Goal: Transaction & Acquisition: Purchase product/service

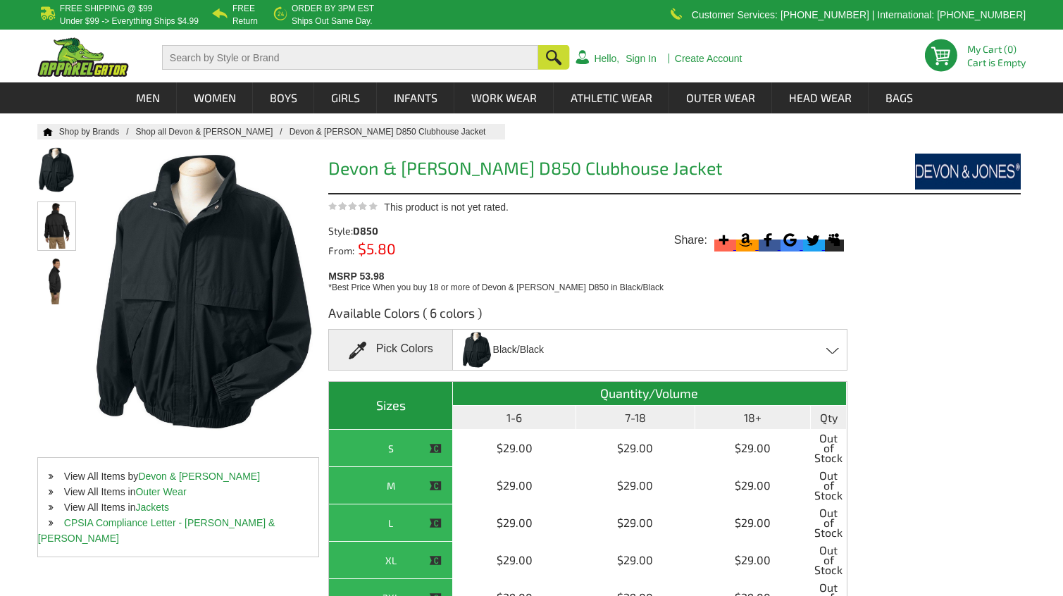
click at [56, 221] on img at bounding box center [56, 225] width 37 height 46
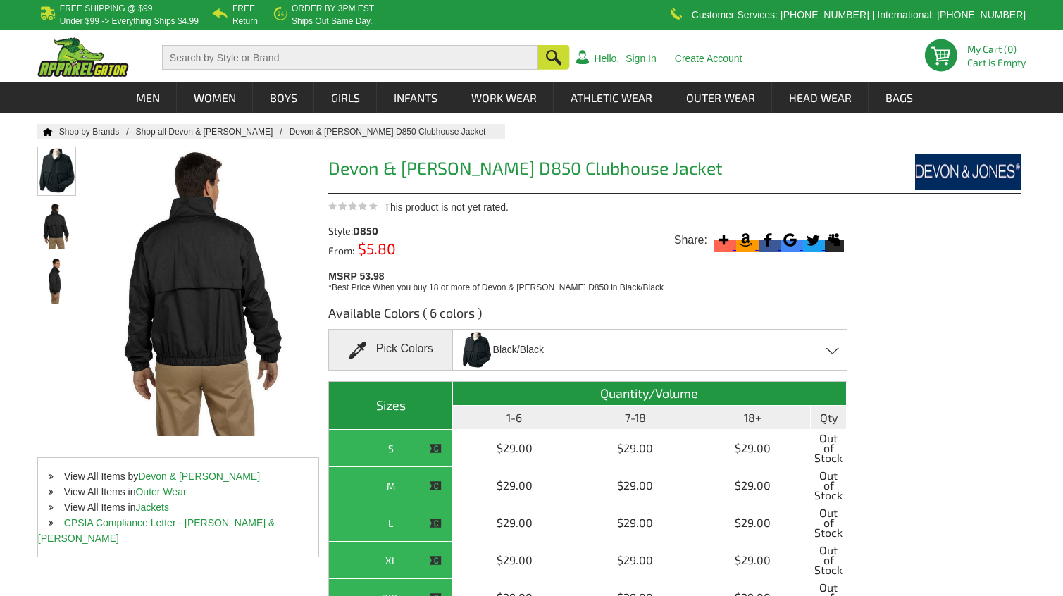
click at [47, 166] on img at bounding box center [56, 170] width 37 height 46
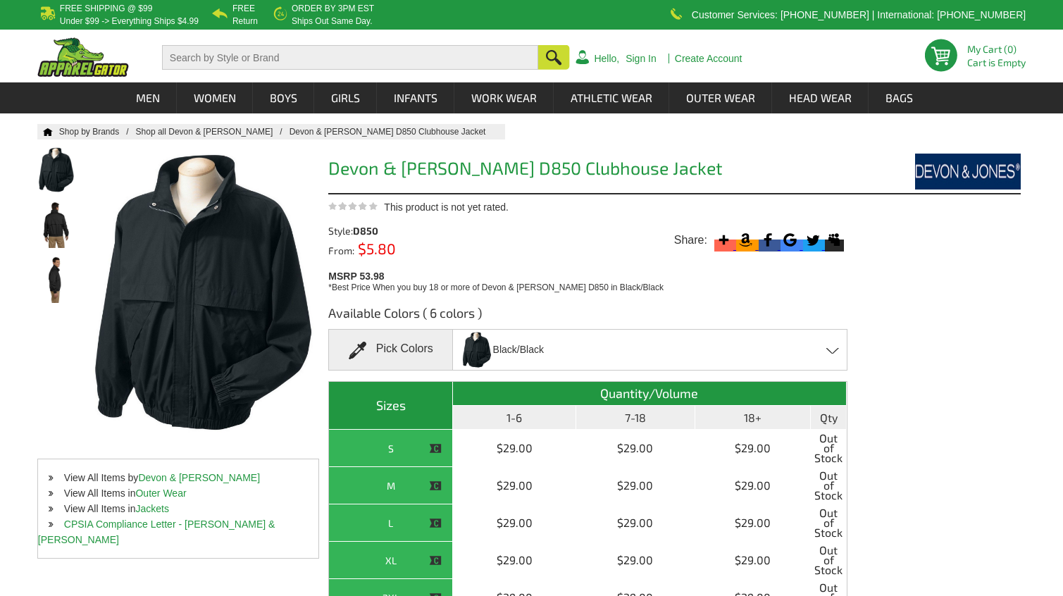
click at [835, 352] on span at bounding box center [832, 350] width 13 height 6
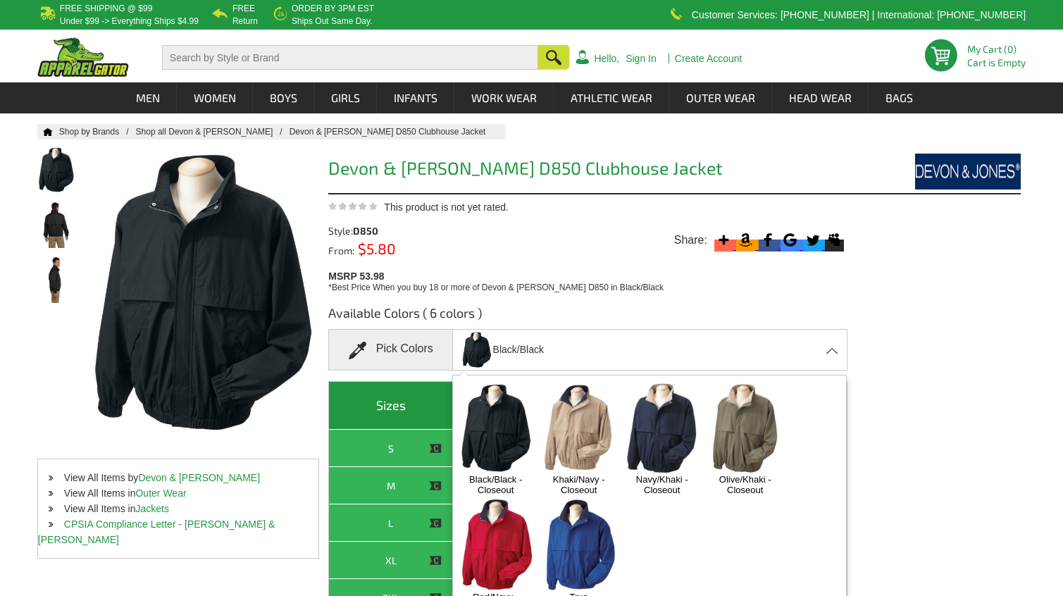
click at [498, 535] on img at bounding box center [496, 545] width 74 height 92
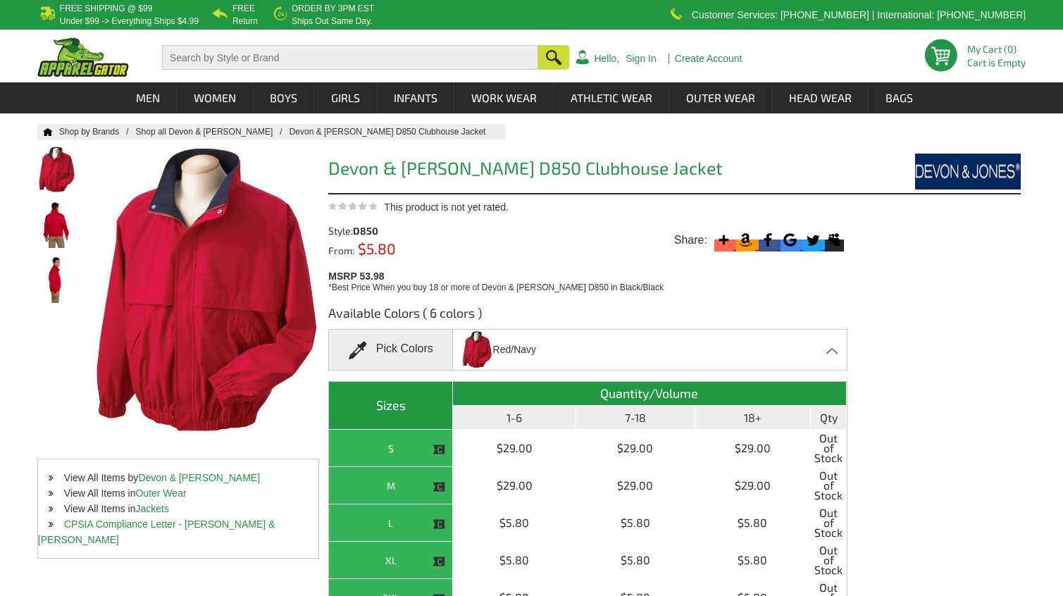
click at [831, 344] on div "Red/Navy Black/Black - Closeout Khaki/Navy - Closeout Navy/Khaki - Closeout Oli…" at bounding box center [649, 350] width 395 height 42
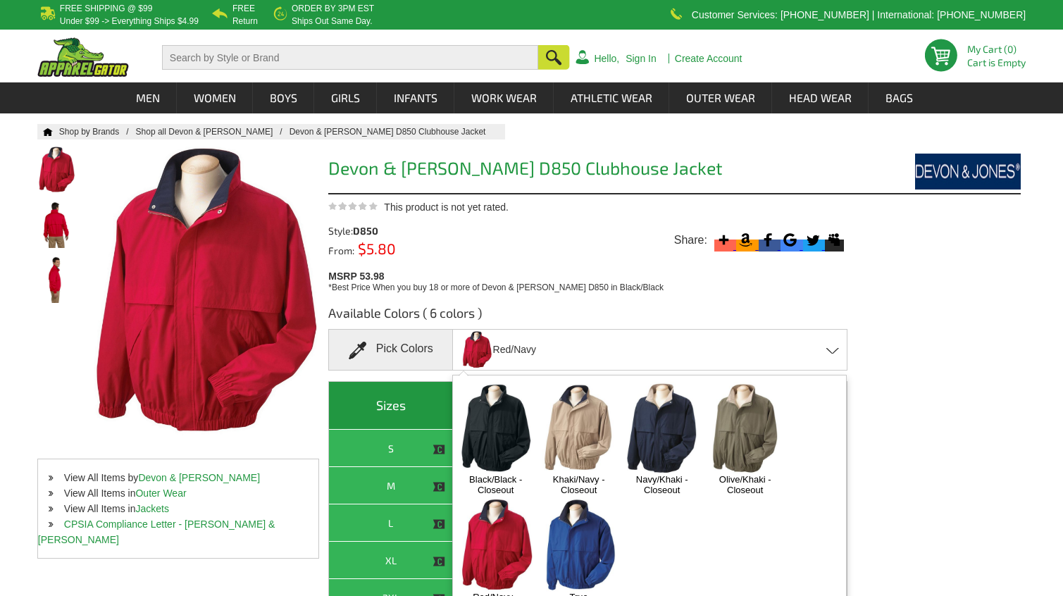
click at [666, 426] on img at bounding box center [662, 428] width 74 height 92
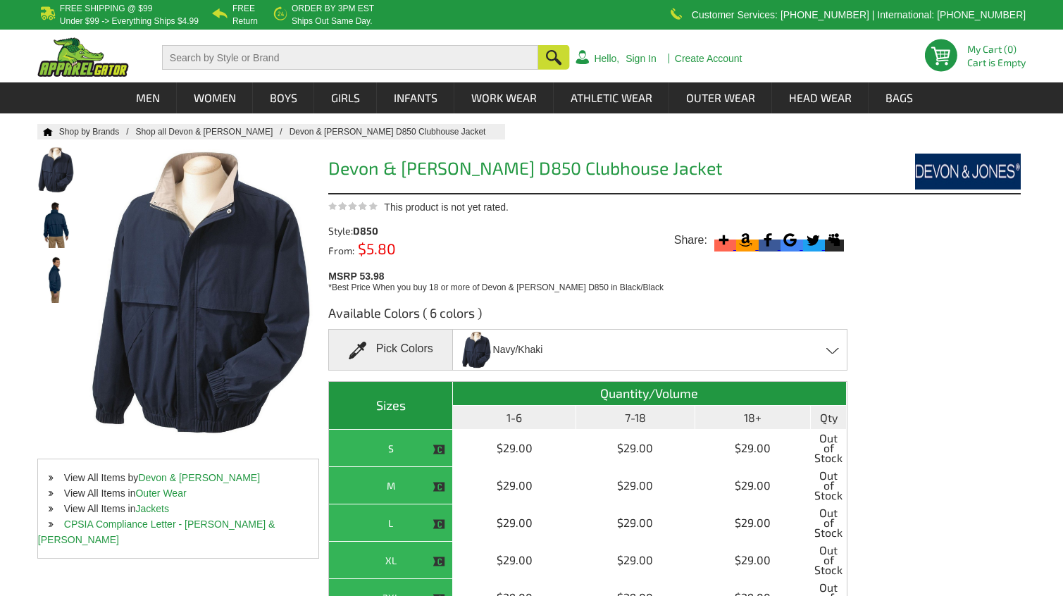
click at [828, 352] on span at bounding box center [832, 350] width 13 height 6
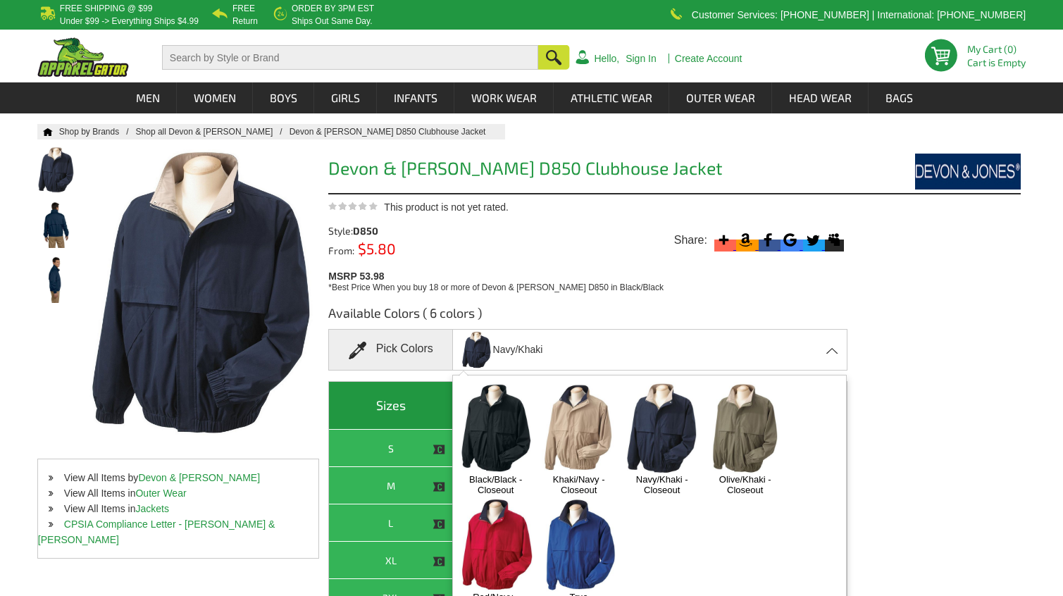
click at [509, 429] on img at bounding box center [496, 428] width 74 height 92
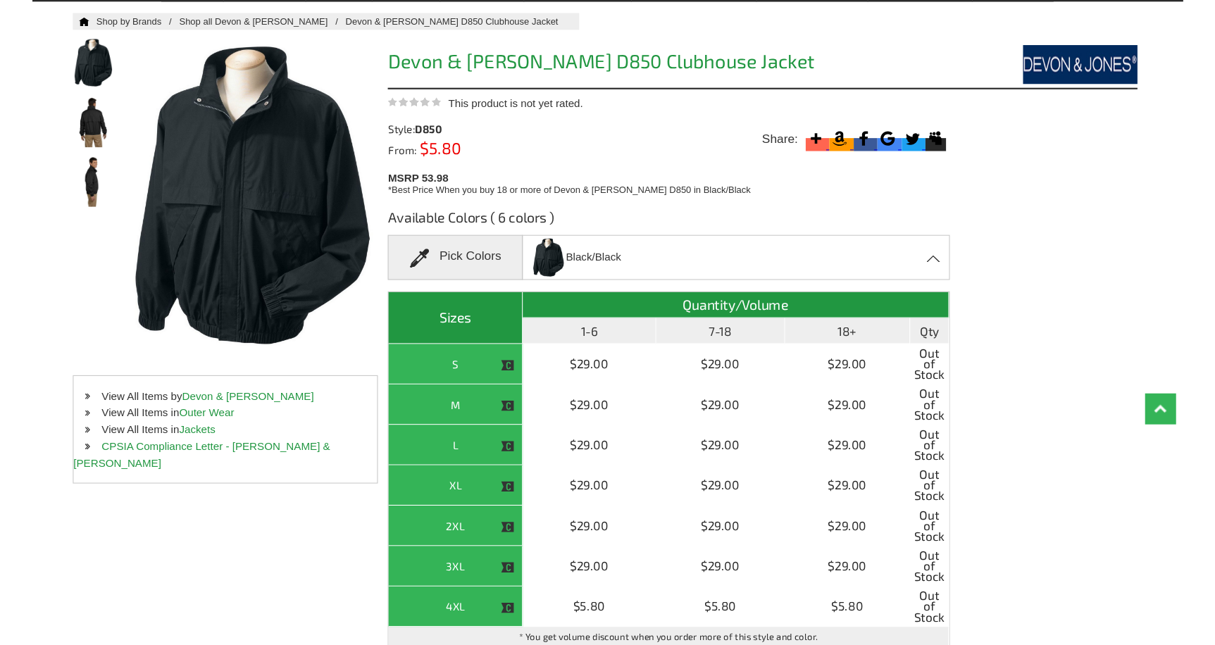
scroll to position [70, 0]
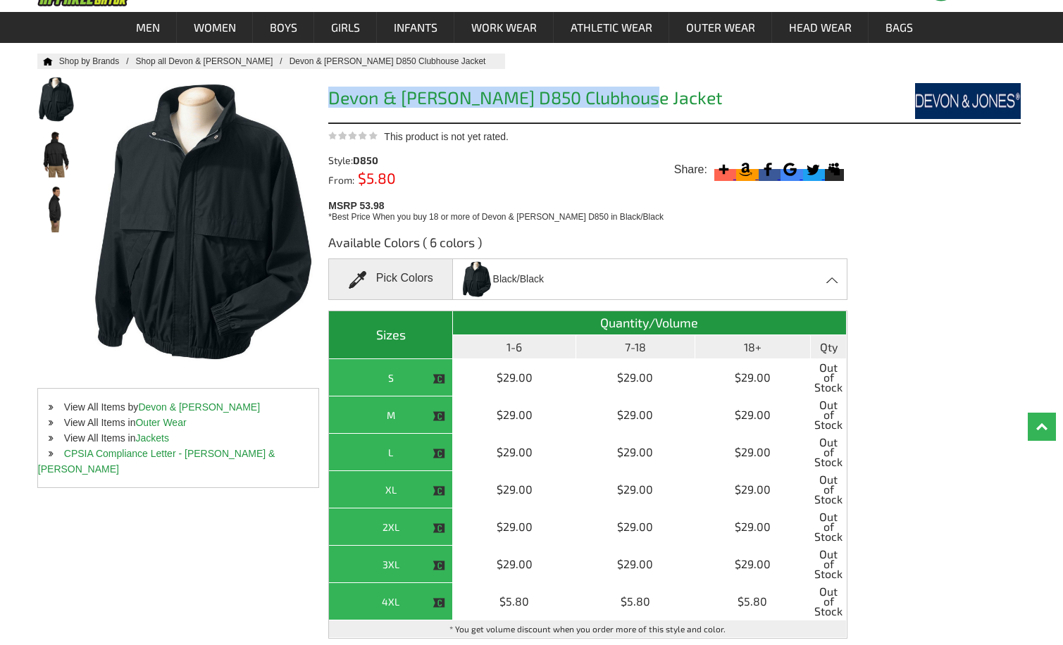
drag, startPoint x: 330, startPoint y: 97, endPoint x: 633, endPoint y: 112, distance: 304.0
click at [633, 112] on div "Devon & [PERSON_NAME] D850 Clubhouse Jacket" at bounding box center [674, 100] width 692 height 48
copy h1 "Devon & [PERSON_NAME] D850 Clubhouse Jacket"
click at [671, 103] on h1 "Devon & [PERSON_NAME] D850 Clubhouse Jacket" at bounding box center [587, 100] width 519 height 22
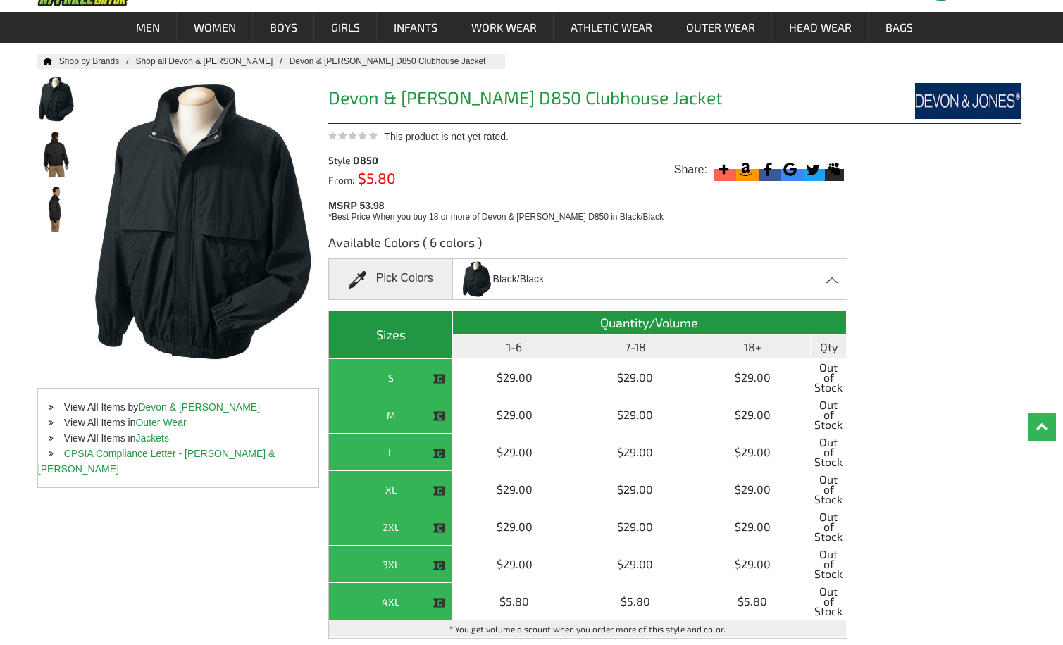
click at [935, 260] on div "Available Colors ( 6 colors ) Pick Colors Black/Black Black/Black - Closeout Kh…" at bounding box center [674, 455] width 692 height 465
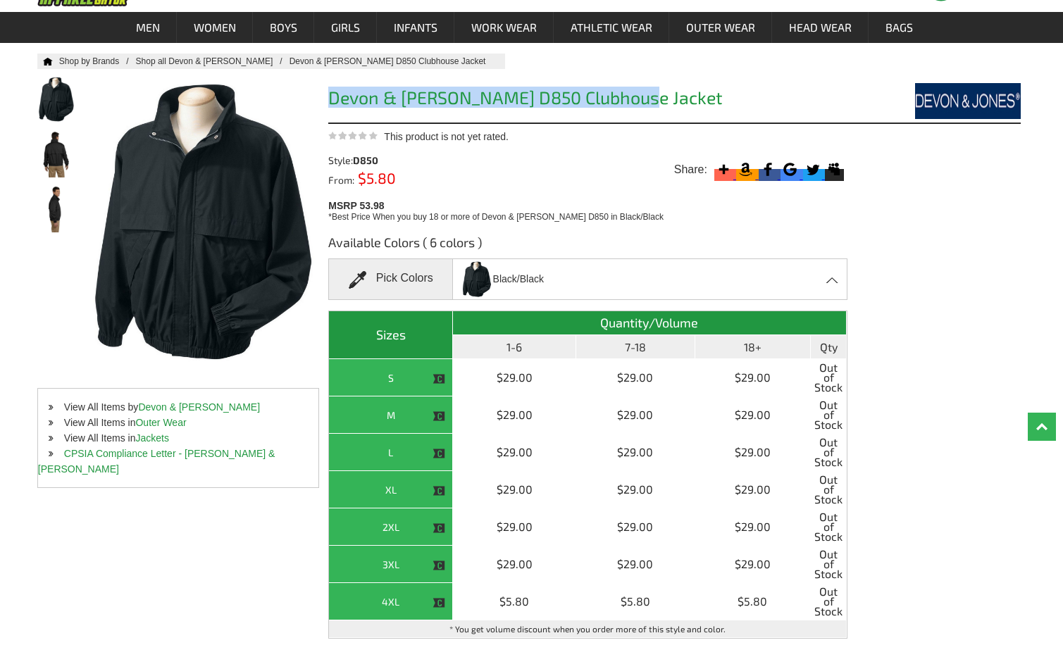
drag, startPoint x: 821, startPoint y: 110, endPoint x: 327, endPoint y: 109, distance: 493.8
click at [327, 109] on div "Home Shop by Brands Shop all Devon & [PERSON_NAME] & [PERSON_NAME] D850 Clubhou…" at bounding box center [531, 371] width 988 height 635
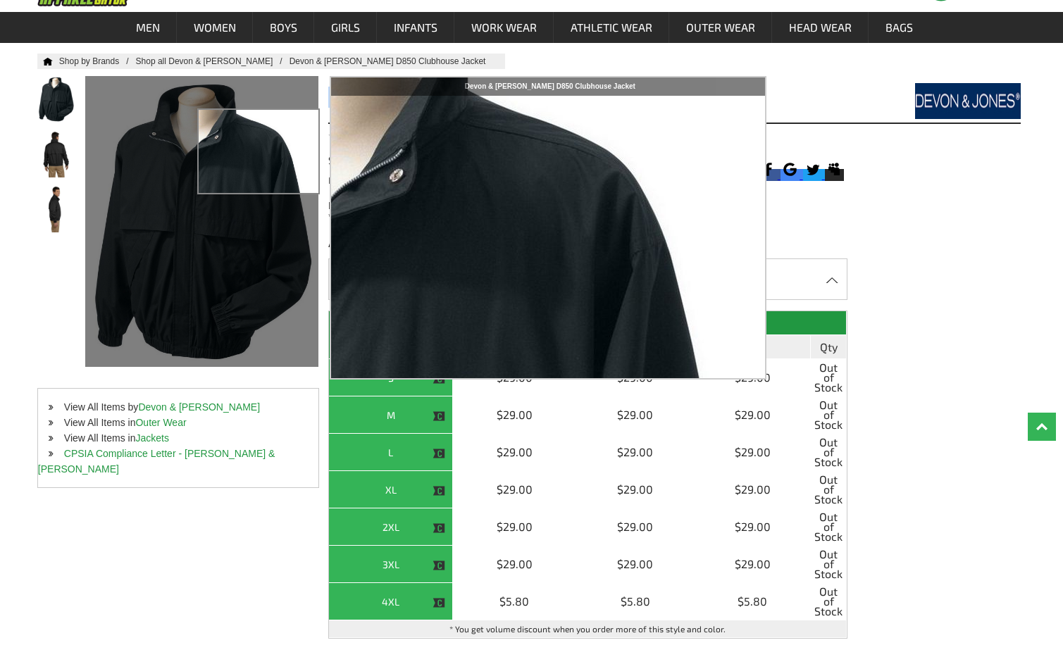
copy h1 "Devon & [PERSON_NAME] D850 Clubhouse Jacket"
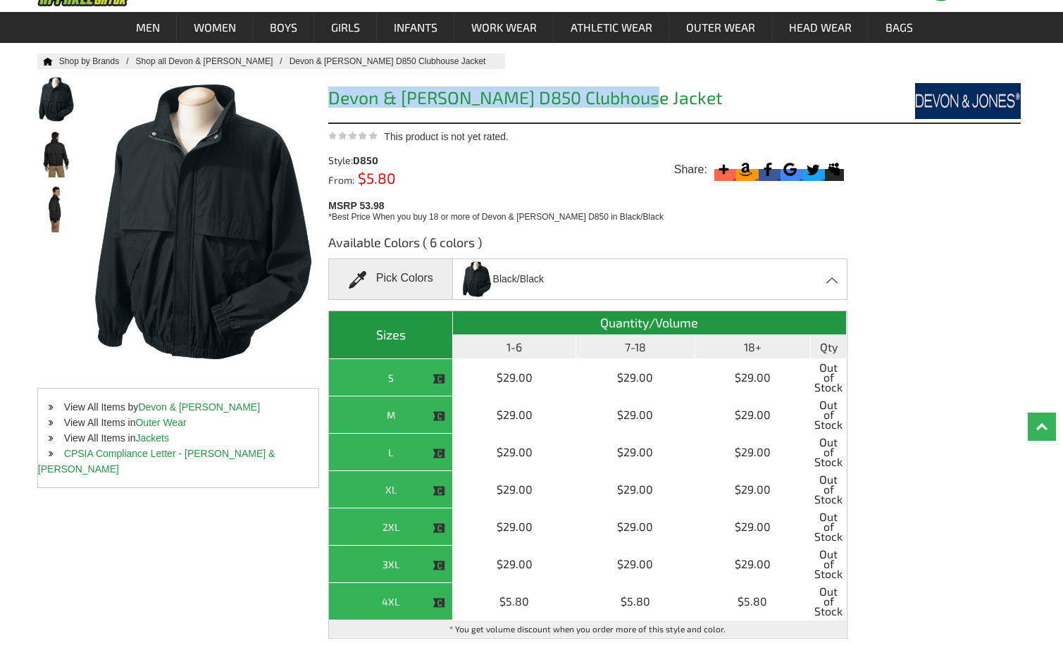
copy h1 "Devon & [PERSON_NAME] D850 Clubhouse Jacket"
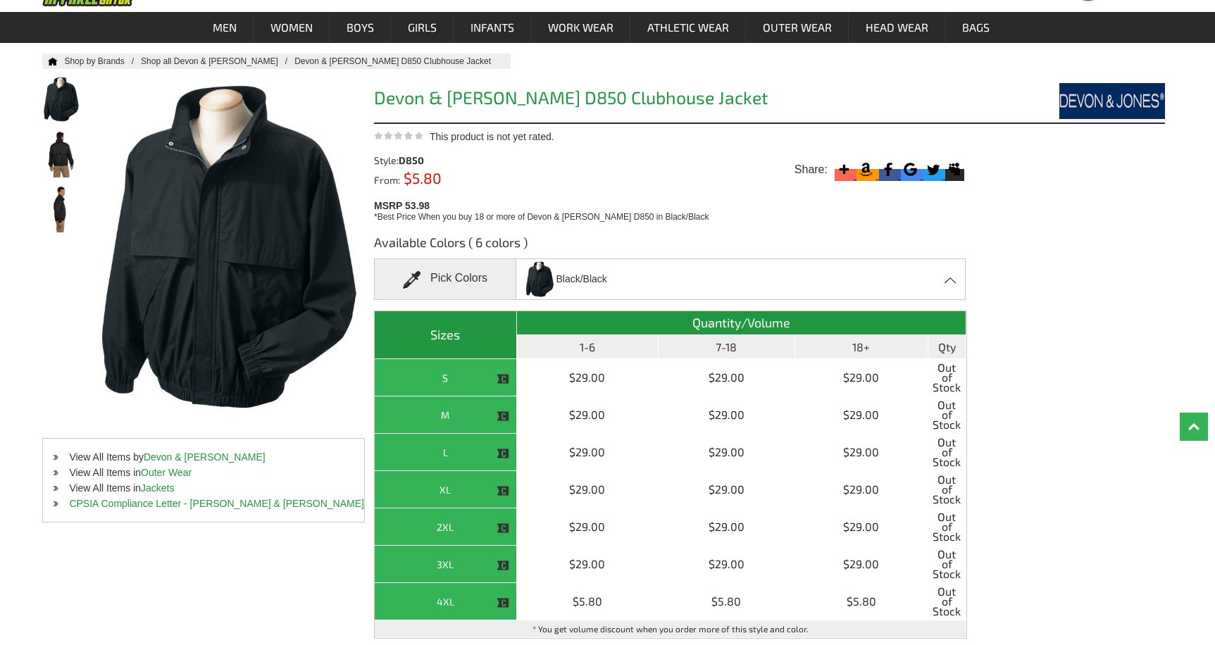
click at [975, 108] on div at bounding box center [1066, 101] width 198 height 36
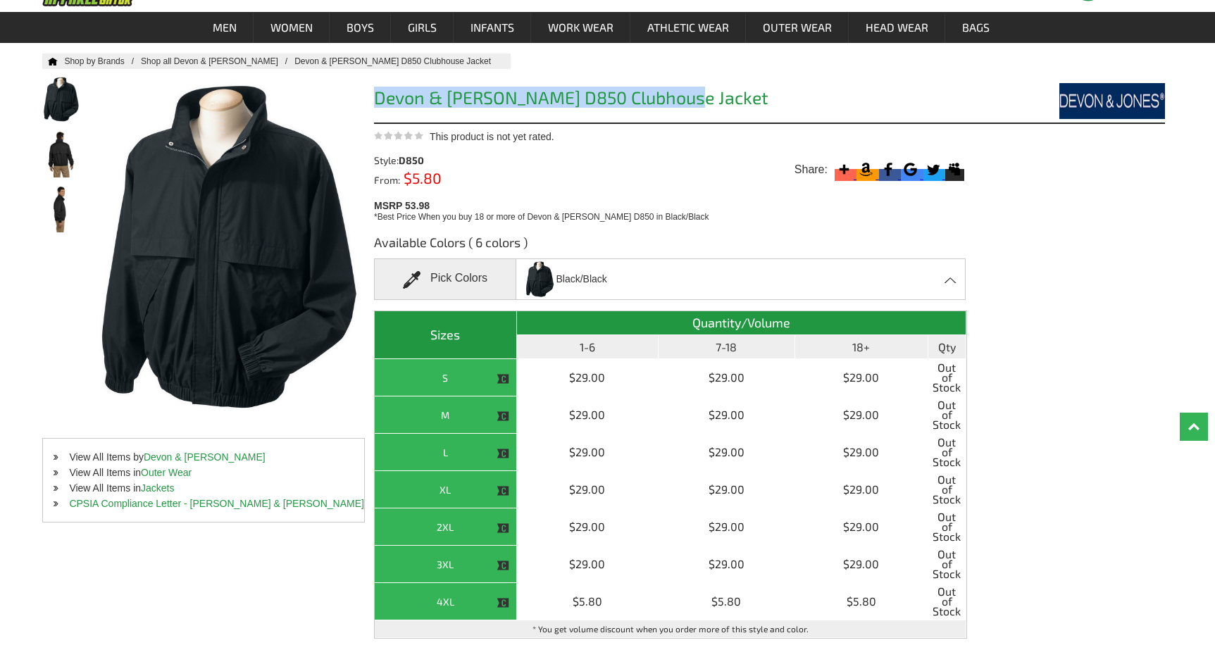
drag, startPoint x: 678, startPoint y: 97, endPoint x: 371, endPoint y: 108, distance: 307.4
click at [371, 108] on div "Home Shop by Brands Shop all Devon & [PERSON_NAME] & [PERSON_NAME] D850 Clubhou…" at bounding box center [607, 371] width 1130 height 635
copy h1 "Devon & [PERSON_NAME] D850 Clubhouse Jacket"
